Goal: Check status: Check status

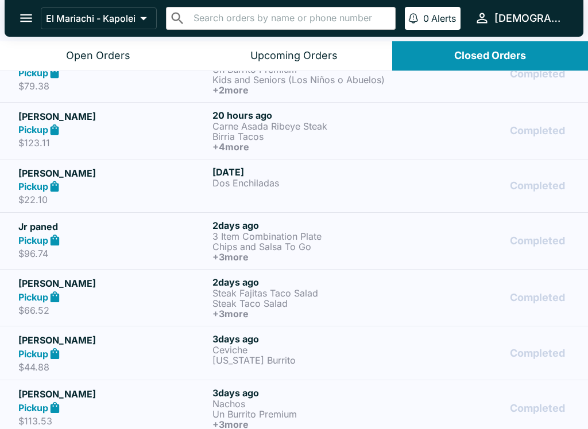
scroll to position [26, 0]
click at [331, 184] on p "Dos Enchiladas" at bounding box center [306, 182] width 189 height 10
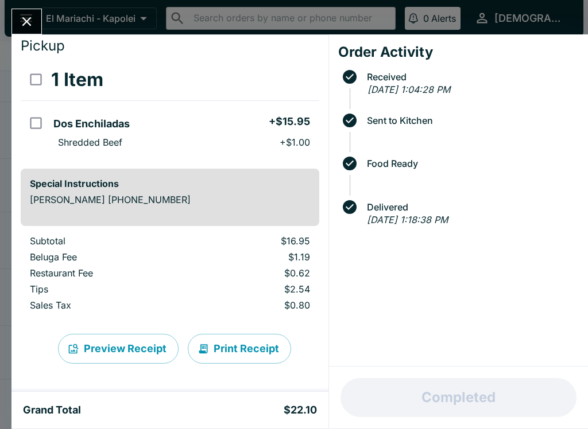
scroll to position [33, 0]
click at [36, 22] on button "Close" at bounding box center [26, 21] width 29 height 25
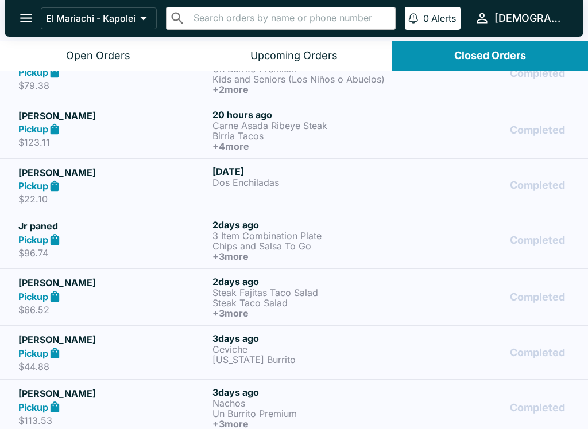
scroll to position [7, 0]
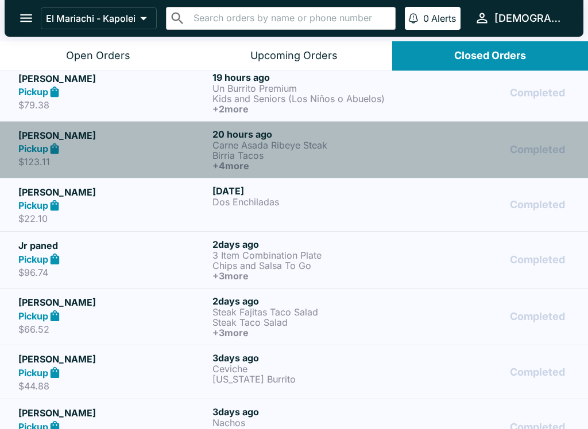
click at [346, 147] on p "Carne Asada Ribeye Steak" at bounding box center [306, 145] width 189 height 10
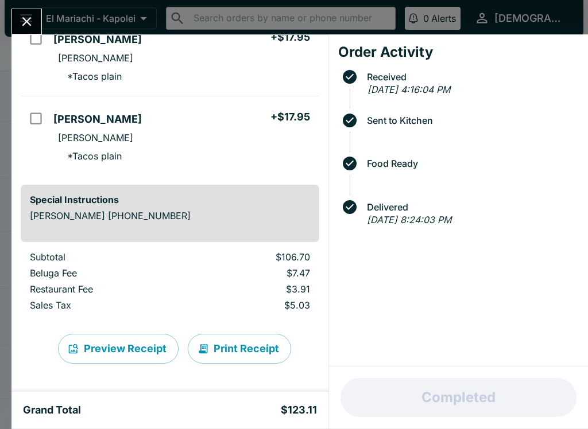
scroll to position [338, 0]
click at [24, 11] on button "Close" at bounding box center [26, 21] width 29 height 25
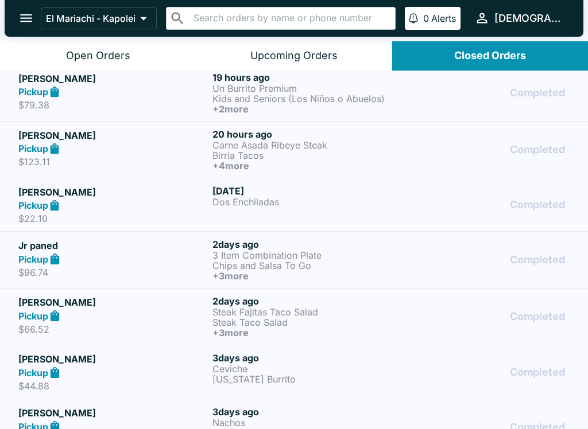
click at [360, 99] on p "Kids and Seniors (Los Niños o Abuelos)" at bounding box center [306, 99] width 189 height 10
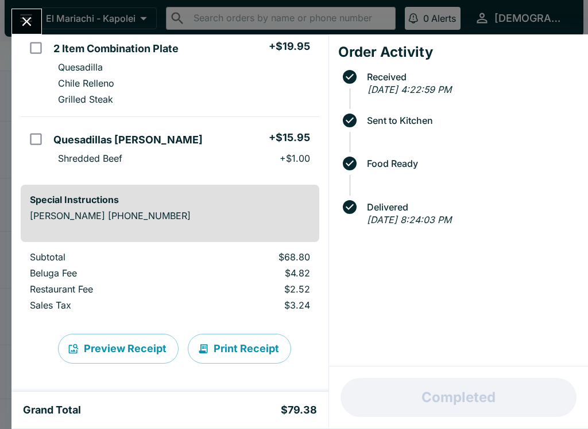
scroll to position [280, 0]
click at [30, 14] on icon "Close" at bounding box center [26, 21] width 15 height 15
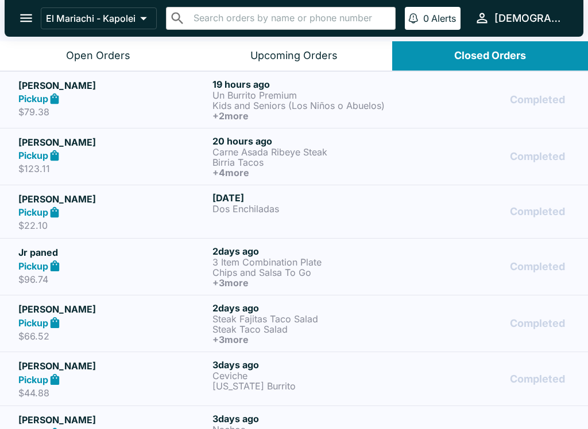
click at [81, 48] on button "Open Orders" at bounding box center [98, 55] width 196 height 29
